Goal: Check status

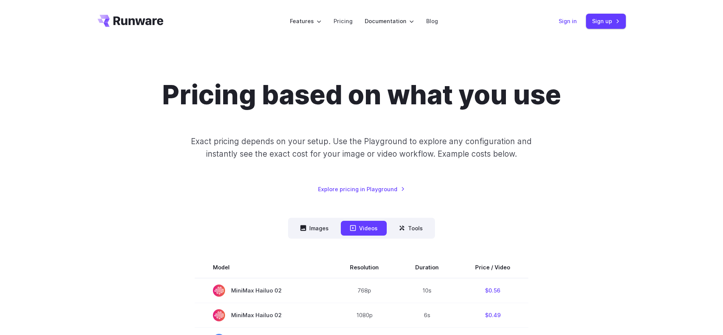
click at [564, 23] on link "Sign in" at bounding box center [568, 21] width 18 height 9
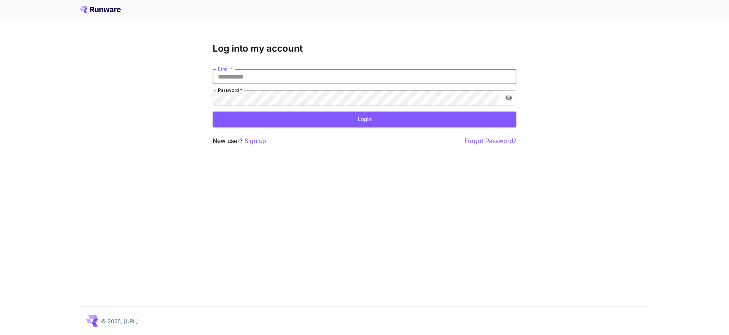
click at [389, 82] on input "Email   *" at bounding box center [365, 76] width 304 height 15
type input "**********"
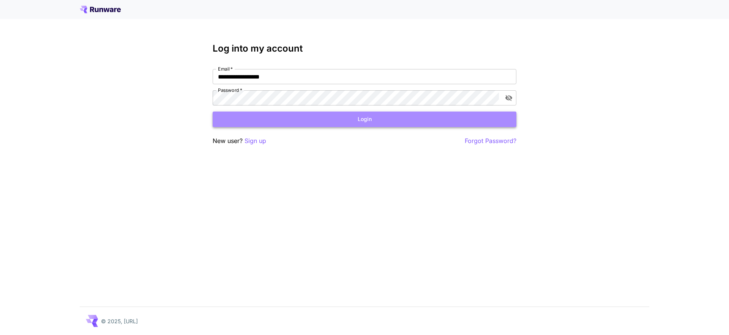
click at [307, 120] on button "Login" at bounding box center [365, 120] width 304 height 16
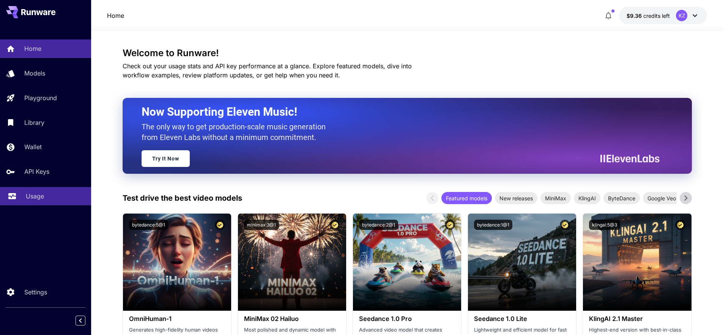
click at [30, 202] on link "Usage" at bounding box center [45, 196] width 91 height 19
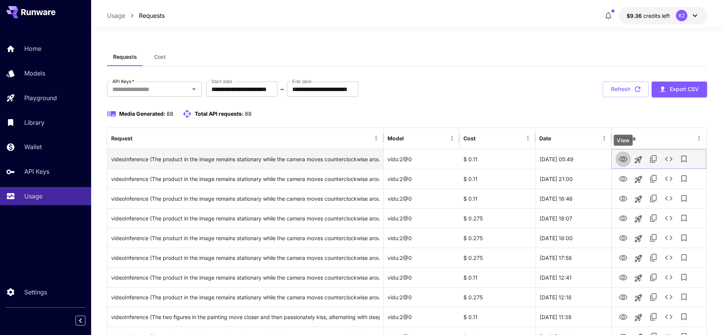
click at [624, 158] on icon "View" at bounding box center [623, 159] width 8 height 6
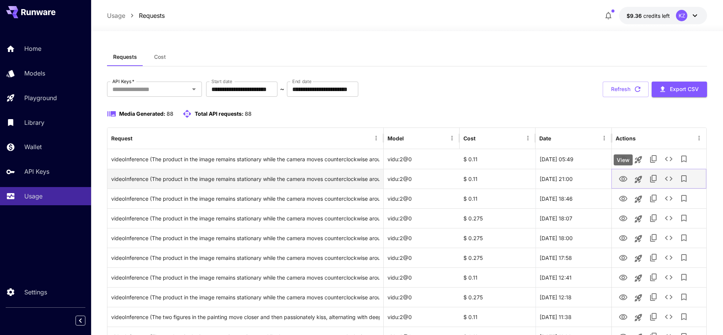
click at [619, 181] on icon "View" at bounding box center [623, 179] width 9 height 9
